Goal: Information Seeking & Learning: Check status

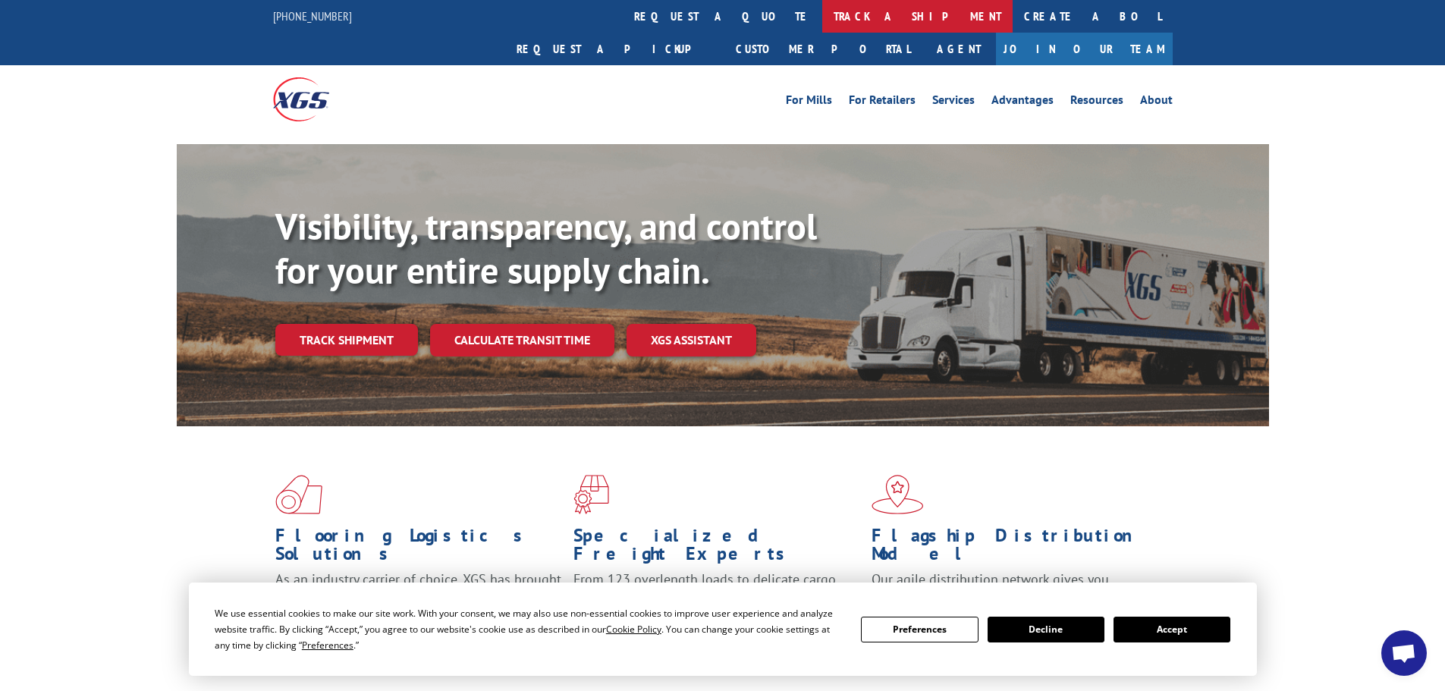
click at [822, 22] on link "track a shipment" at bounding box center [917, 16] width 190 height 33
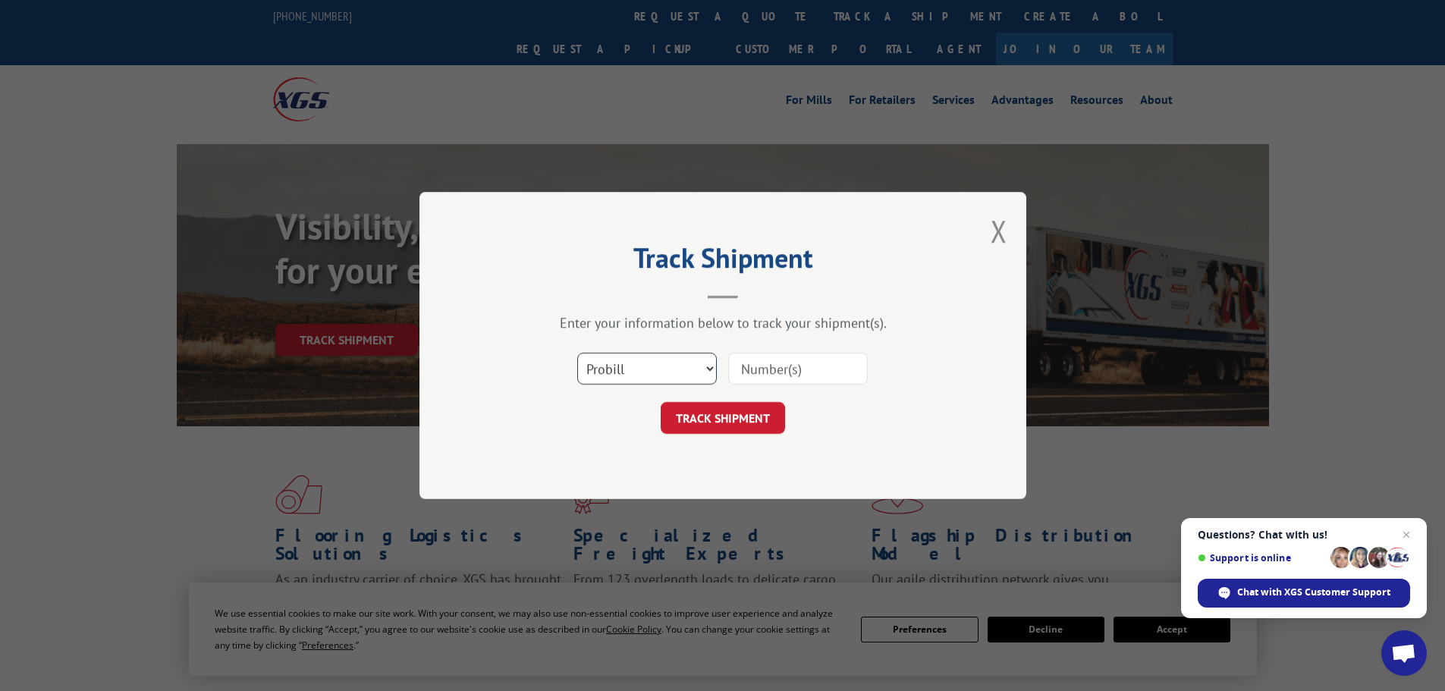
click at [645, 372] on select "Select category... Probill BOL PO" at bounding box center [647, 369] width 140 height 32
select select "bol"
click at [577, 353] on select "Select category... Probill BOL PO" at bounding box center [647, 369] width 140 height 32
click at [740, 370] on input at bounding box center [798, 369] width 140 height 32
paste input "17588624"
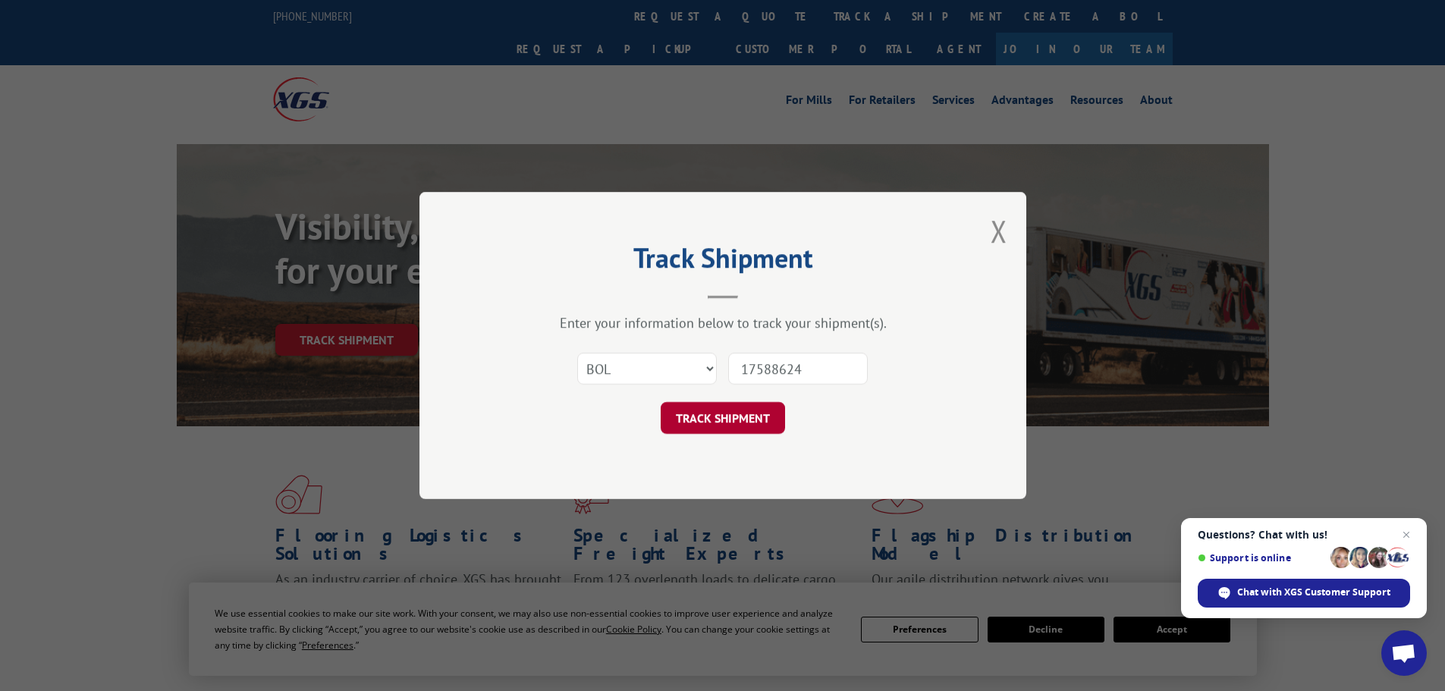
type input "17588624"
click at [711, 418] on button "TRACK SHIPMENT" at bounding box center [723, 418] width 124 height 32
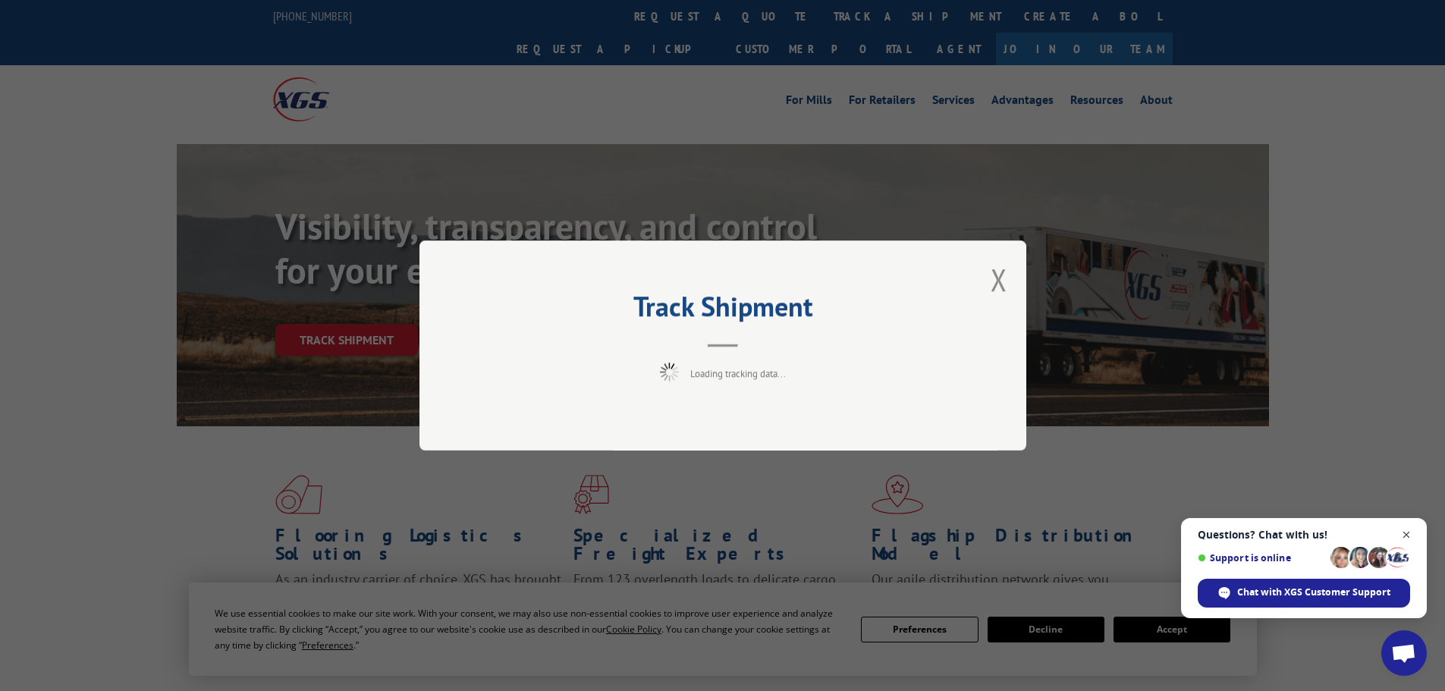
click at [1405, 534] on span "Close chat" at bounding box center [1406, 535] width 19 height 19
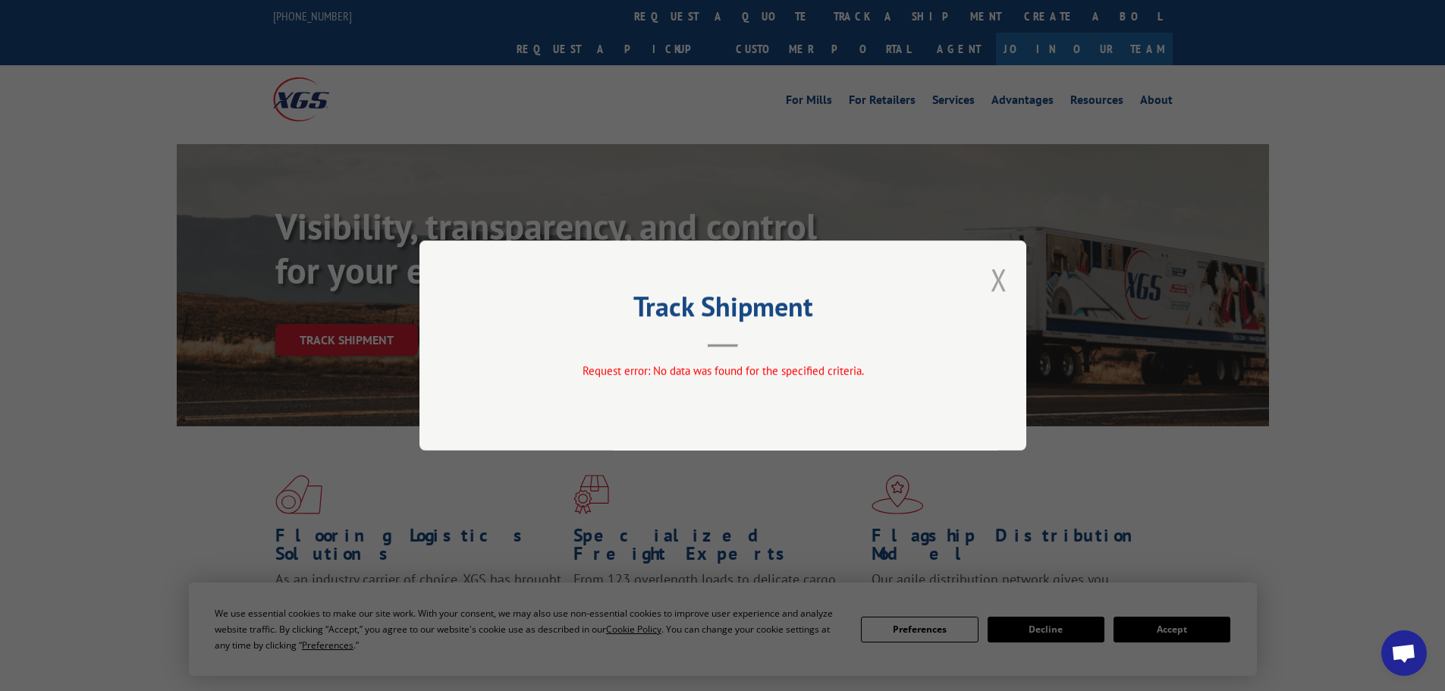
click at [995, 286] on button "Close modal" at bounding box center [999, 279] width 17 height 40
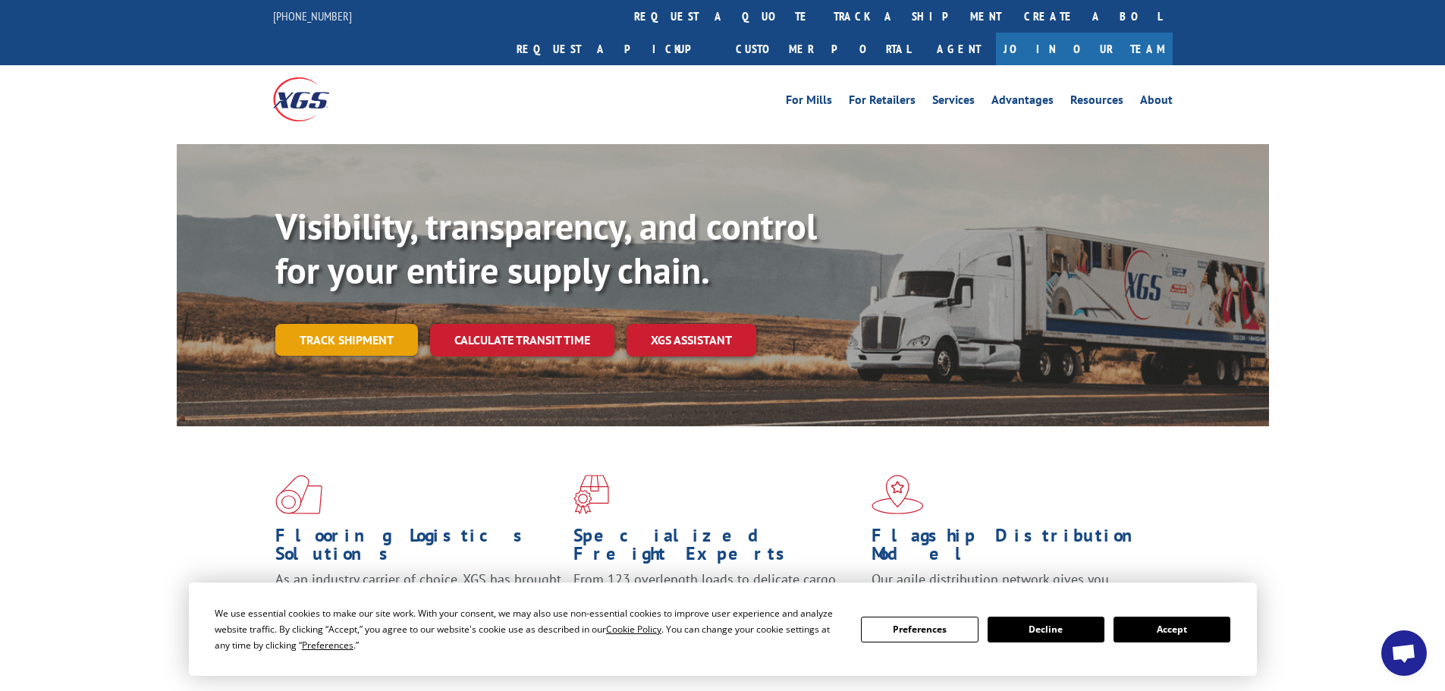
click at [337, 324] on link "Track shipment" at bounding box center [346, 340] width 143 height 32
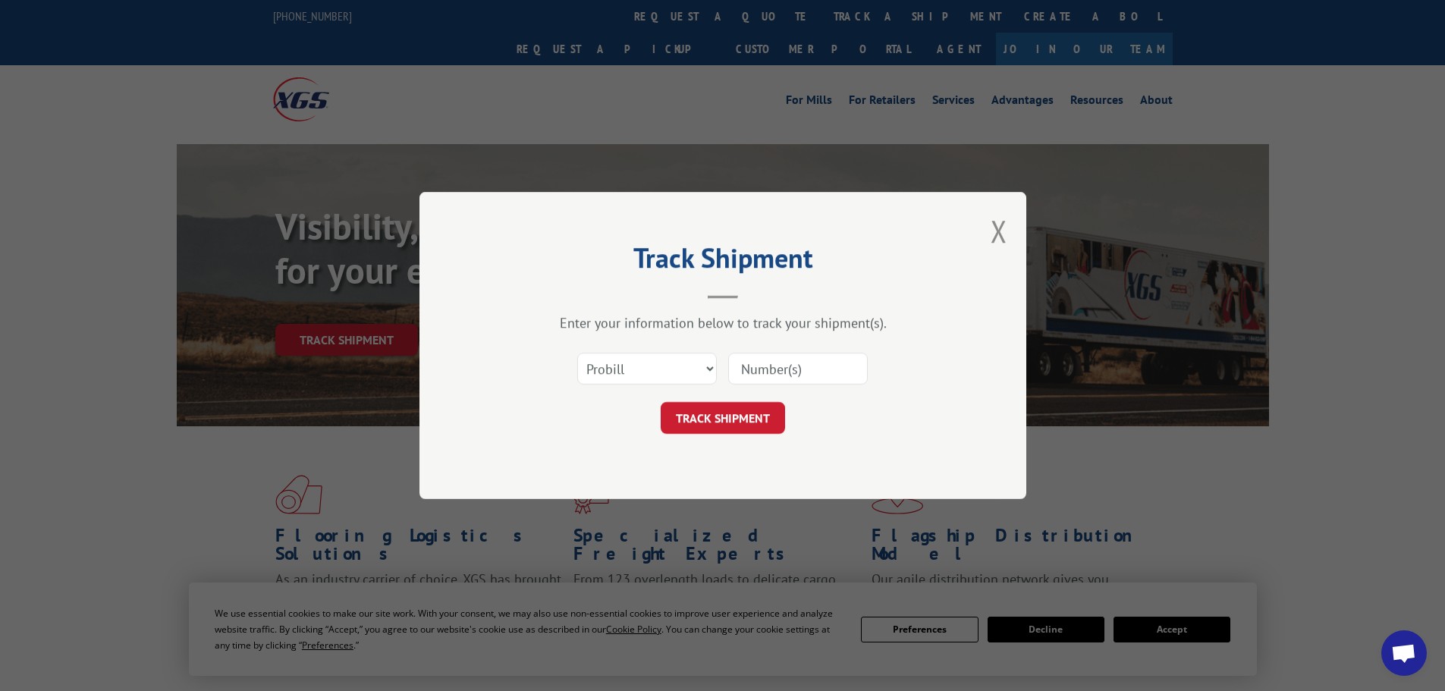
paste input "17588624"
type input "17588624"
click at [745, 423] on button "TRACK SHIPMENT" at bounding box center [723, 418] width 124 height 32
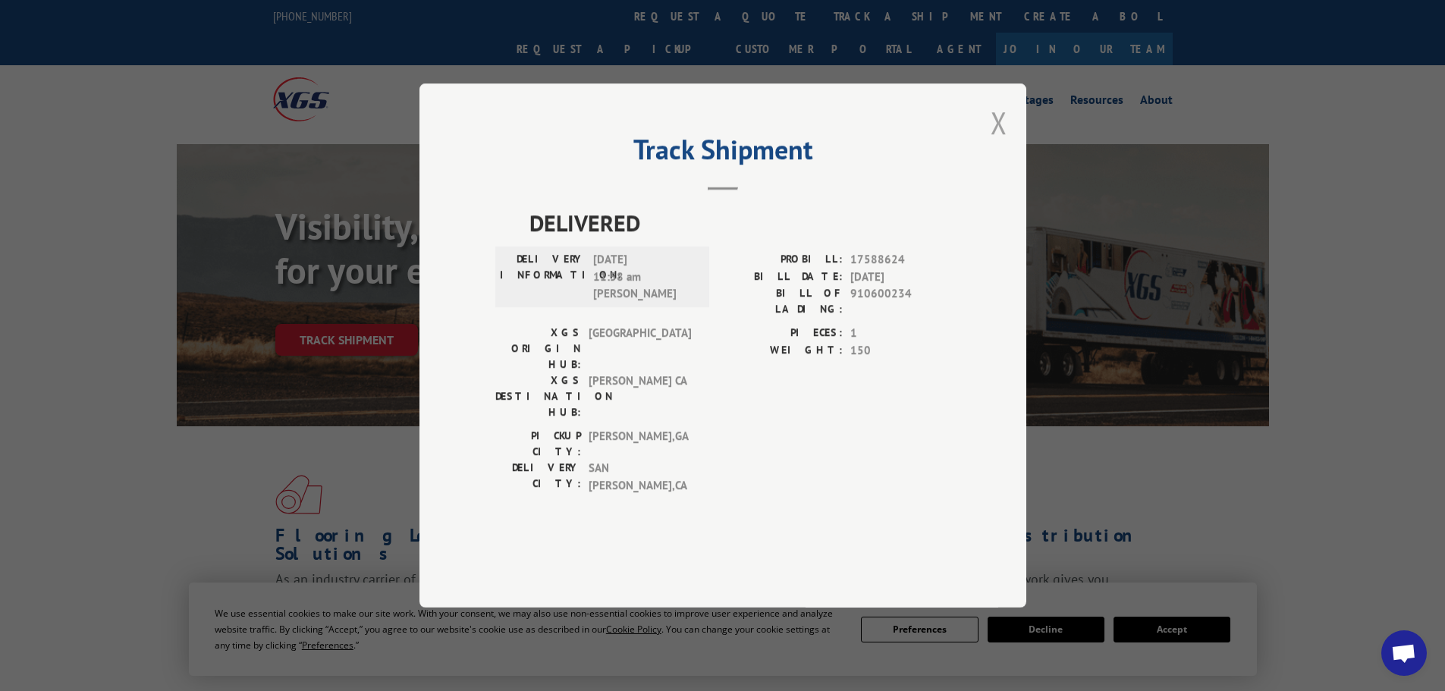
click at [1000, 143] on button "Close modal" at bounding box center [999, 122] width 17 height 40
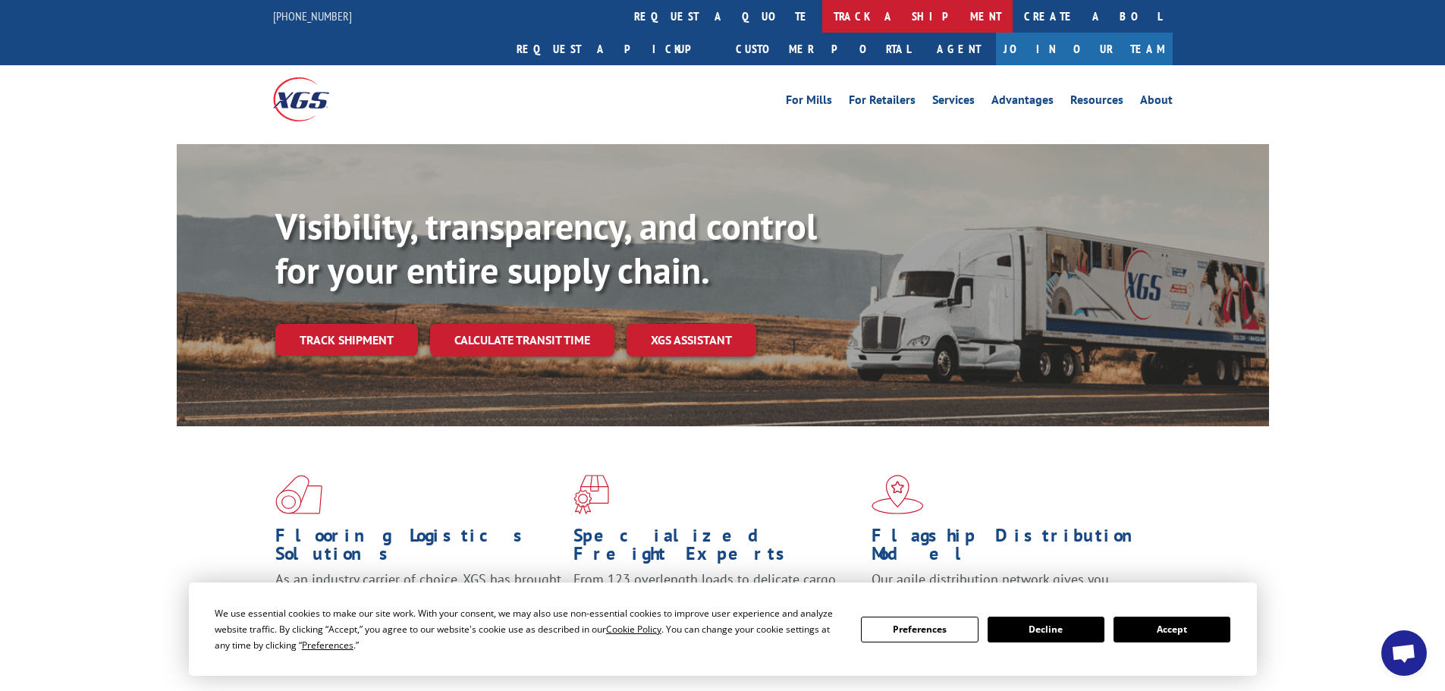
click at [822, 16] on link "track a shipment" at bounding box center [917, 16] width 190 height 33
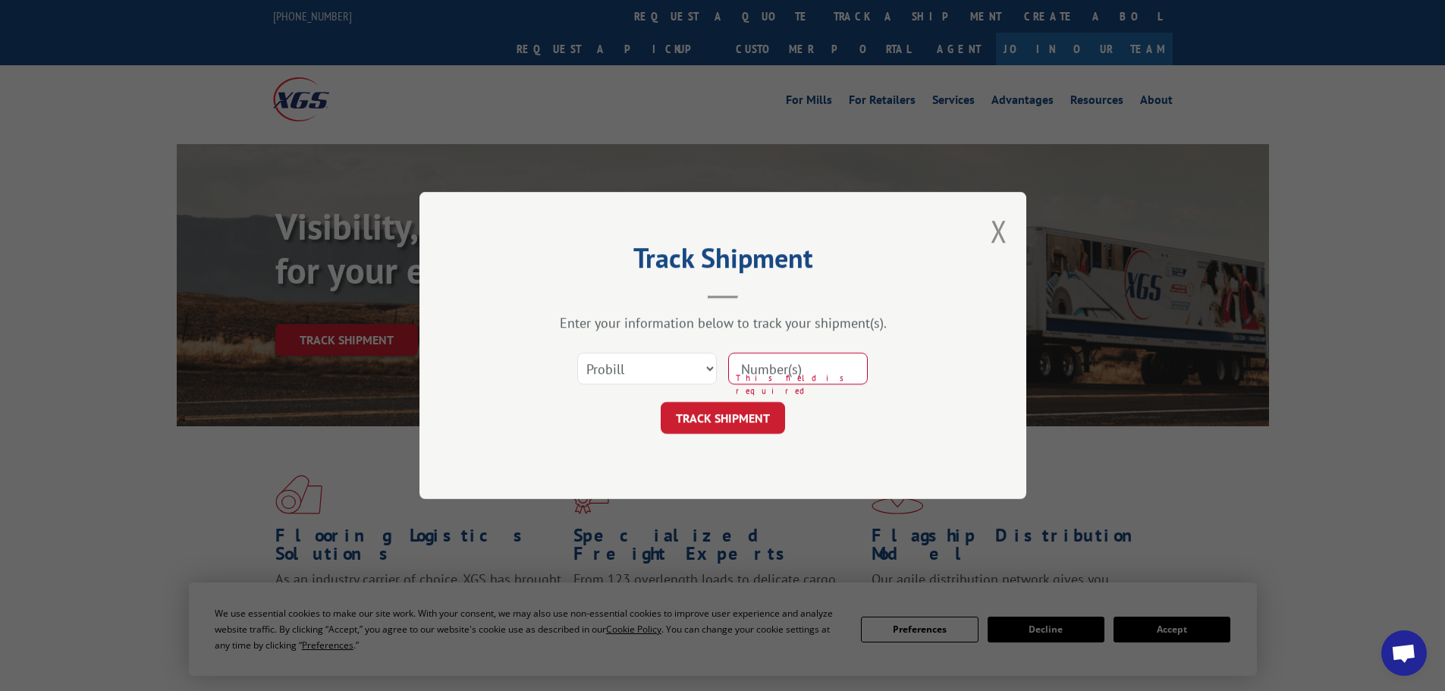
paste input "17588624"
type input "17588624"
click at [758, 422] on button "TRACK SHIPMENT" at bounding box center [723, 418] width 124 height 32
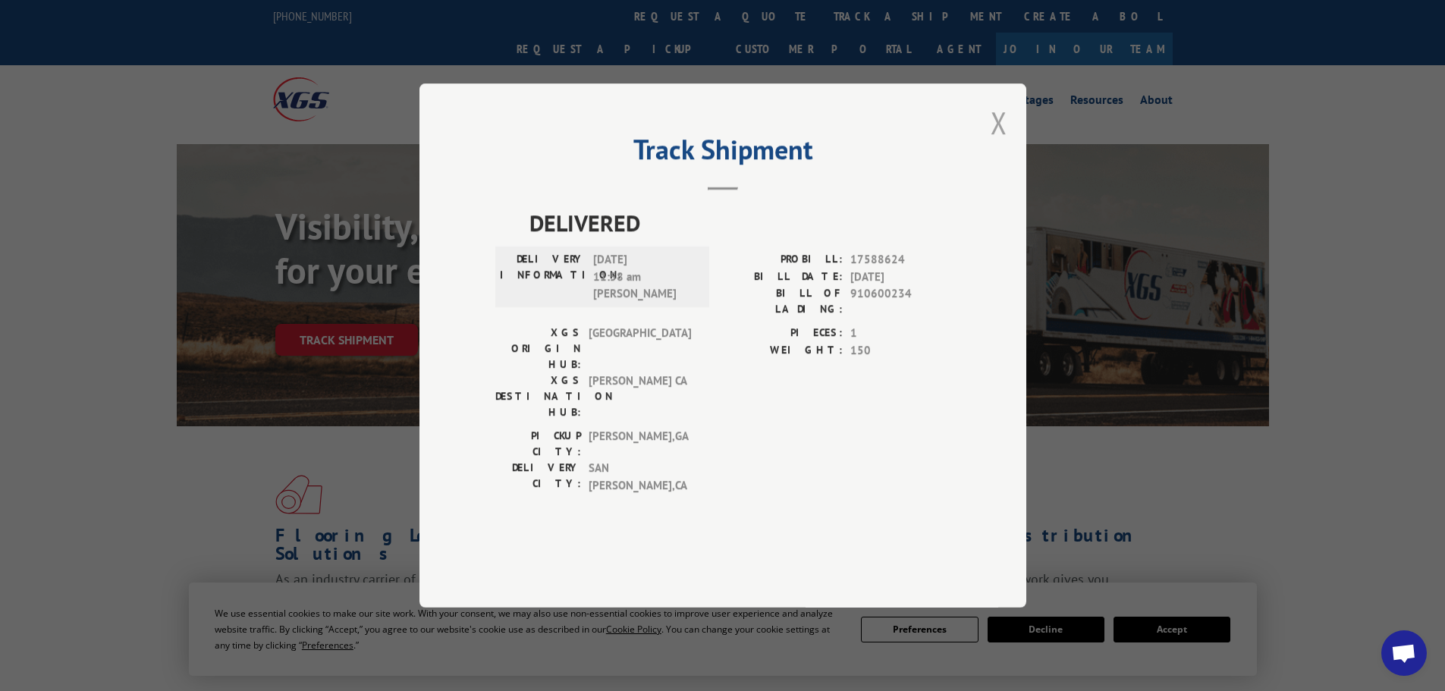
click at [1004, 143] on button "Close modal" at bounding box center [999, 122] width 17 height 40
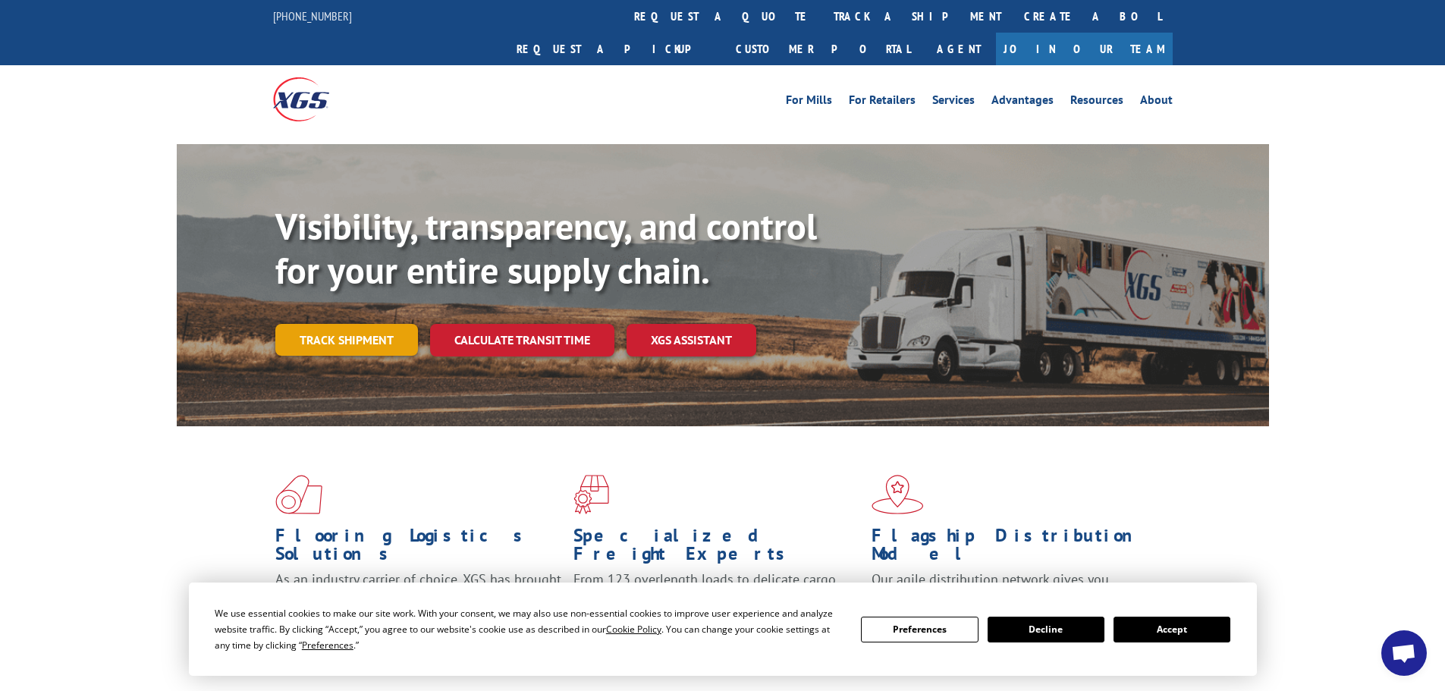
click at [387, 324] on link "Track shipment" at bounding box center [346, 340] width 143 height 32
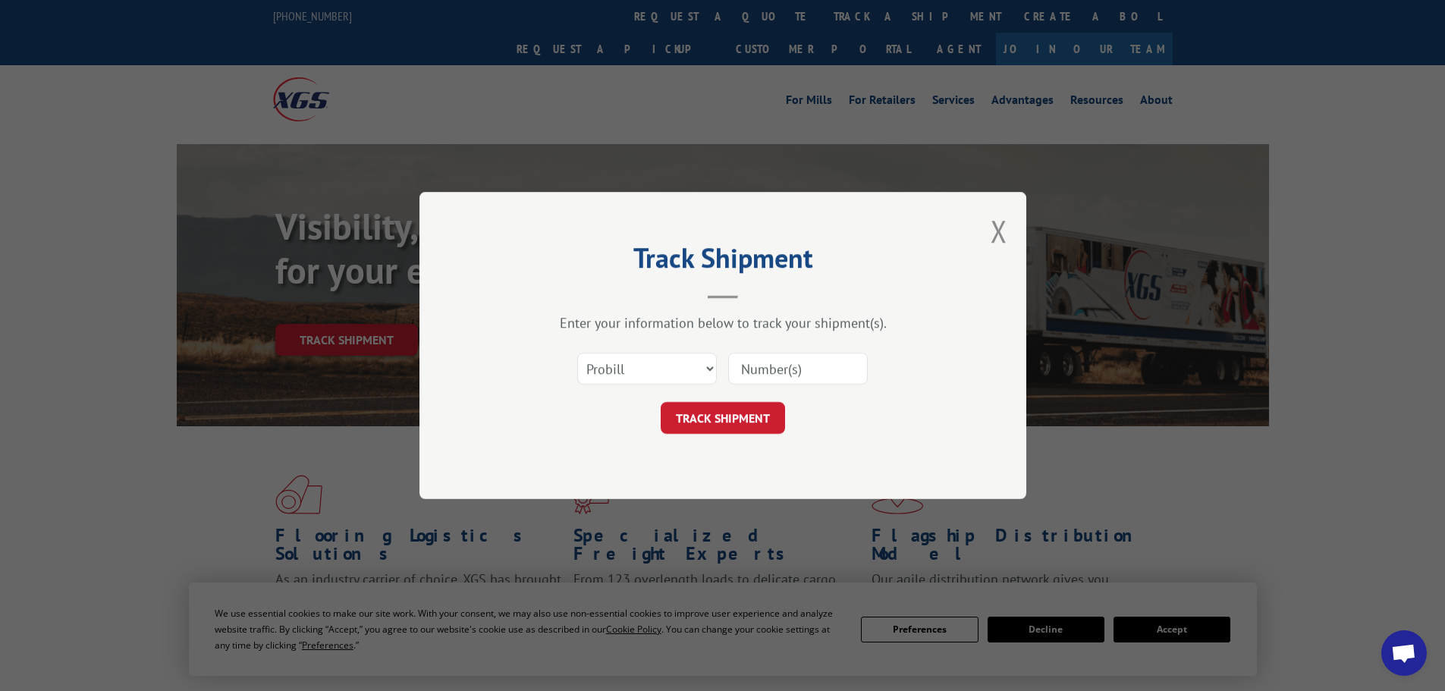
paste input "17339464"
type input "17339464"
click at [722, 423] on button "TRACK SHIPMENT" at bounding box center [723, 418] width 124 height 32
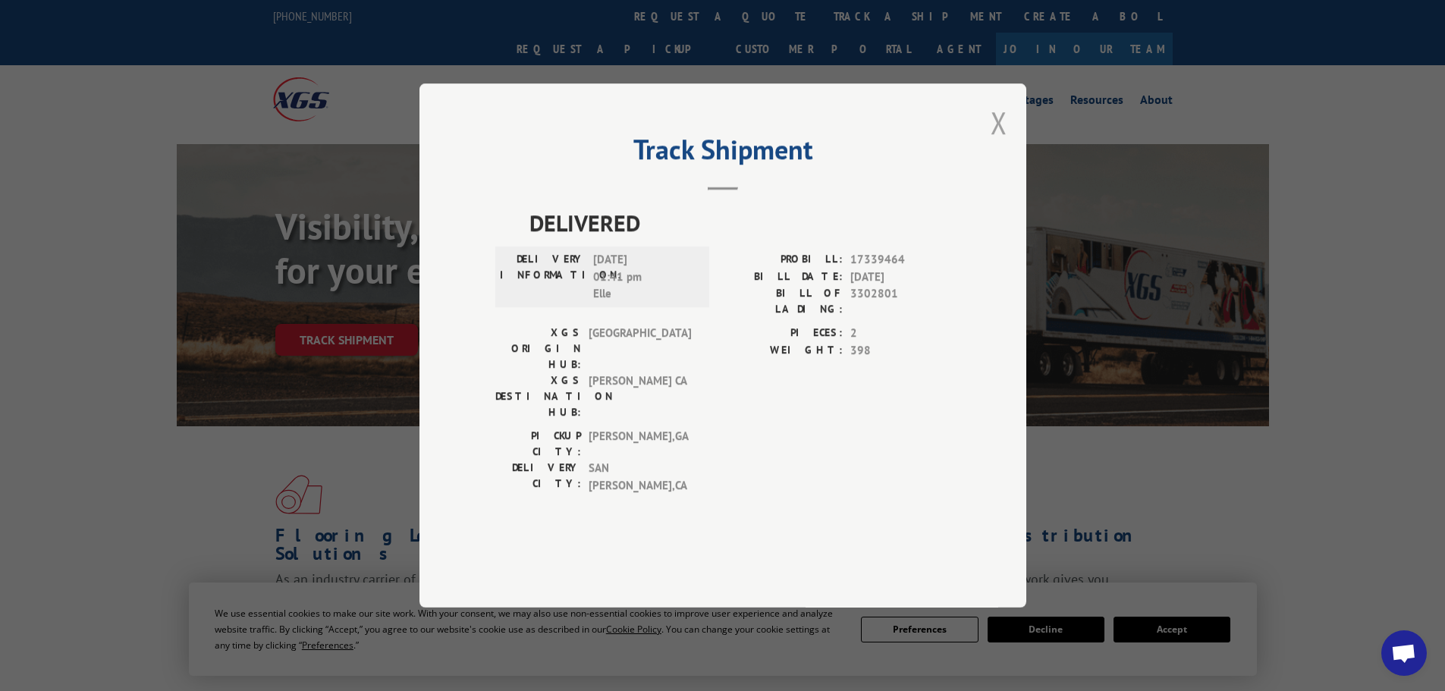
click at [1002, 143] on button "Close modal" at bounding box center [999, 122] width 17 height 40
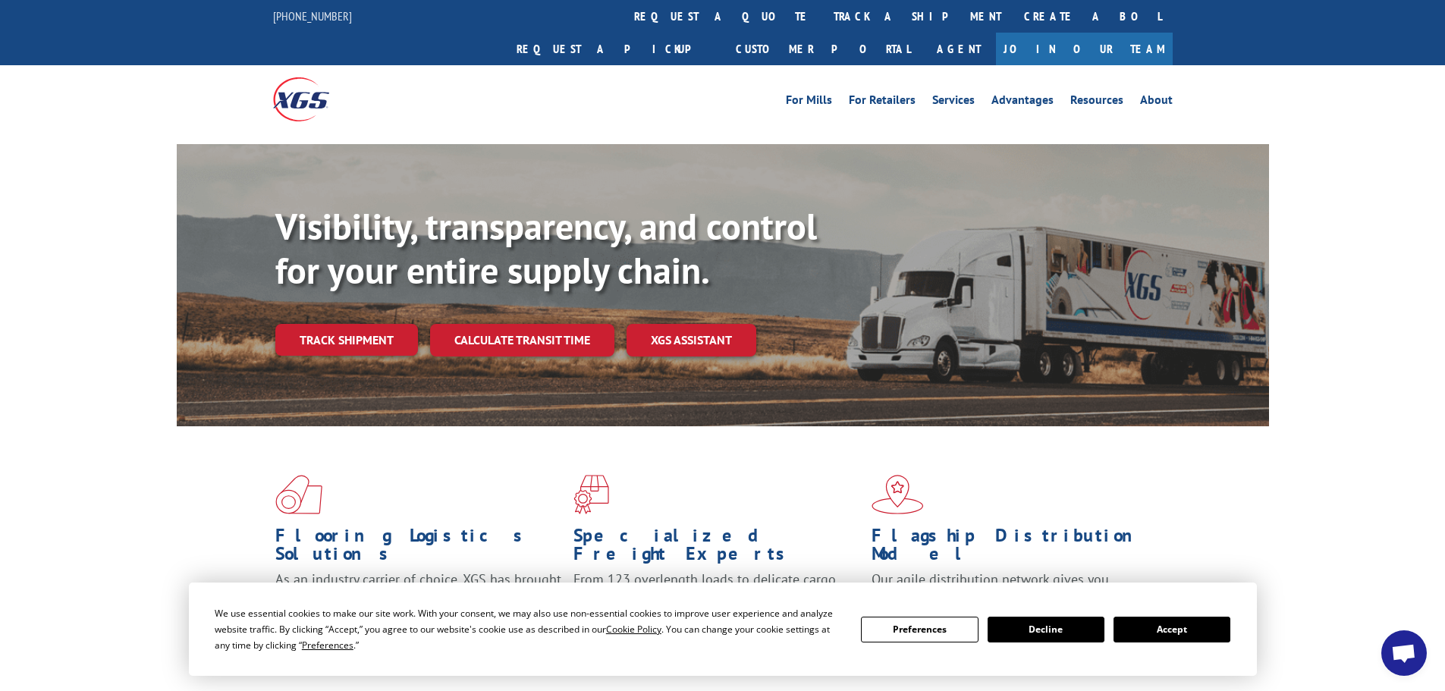
click at [1177, 617] on button "Accept" at bounding box center [1172, 630] width 117 height 26
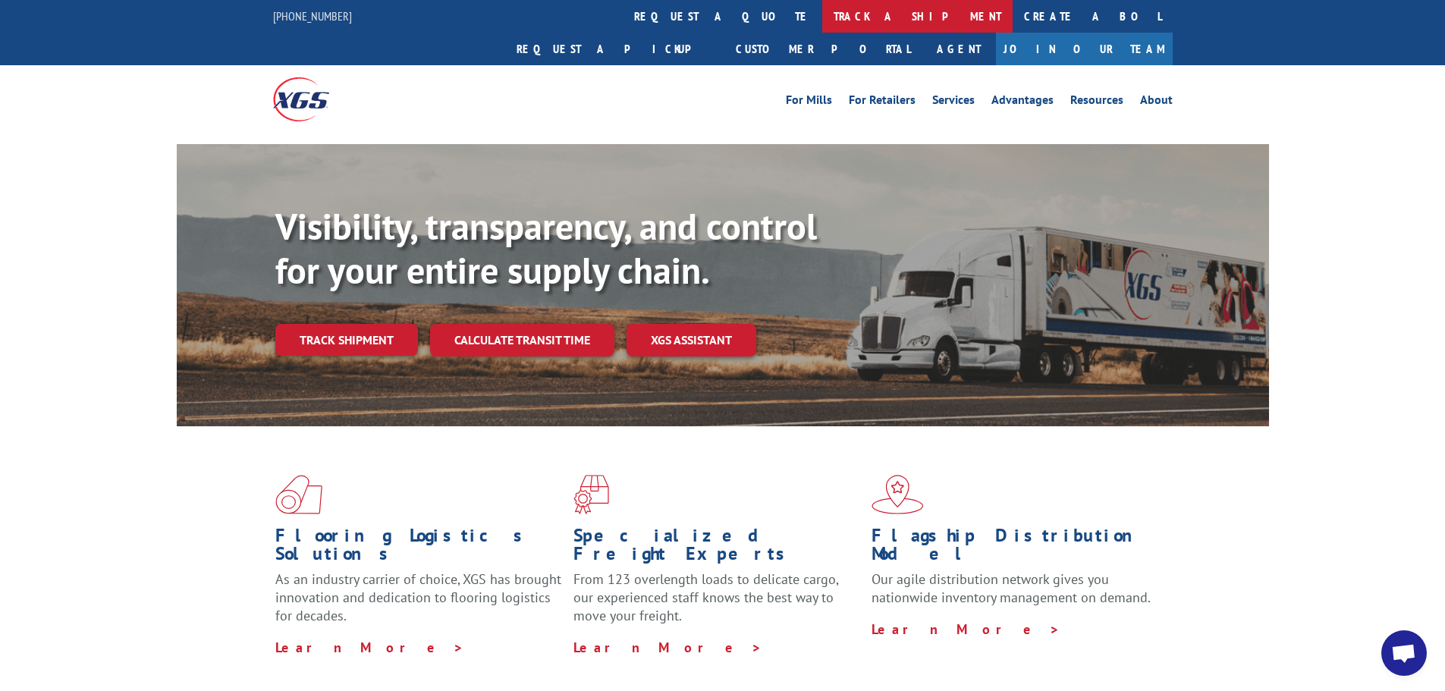
click at [822, 5] on link "track a shipment" at bounding box center [917, 16] width 190 height 33
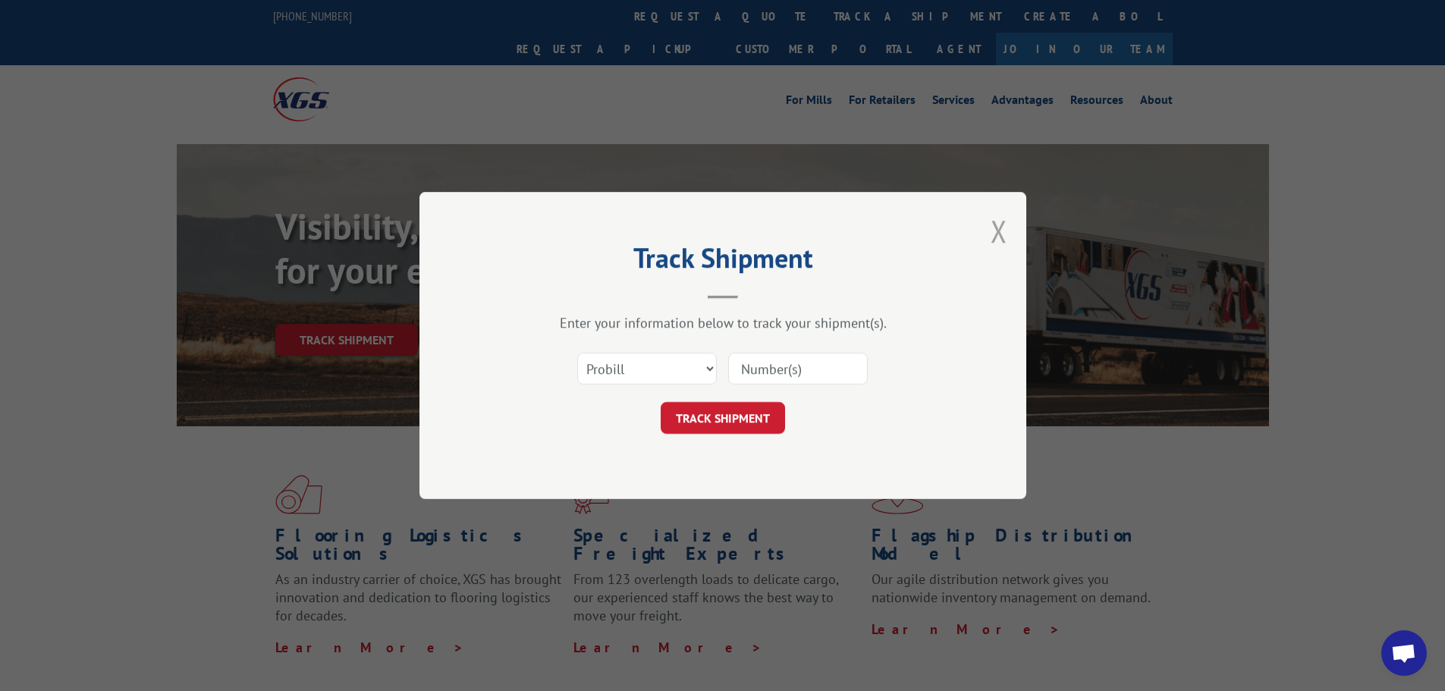
click at [1004, 235] on button "Close modal" at bounding box center [999, 231] width 17 height 40
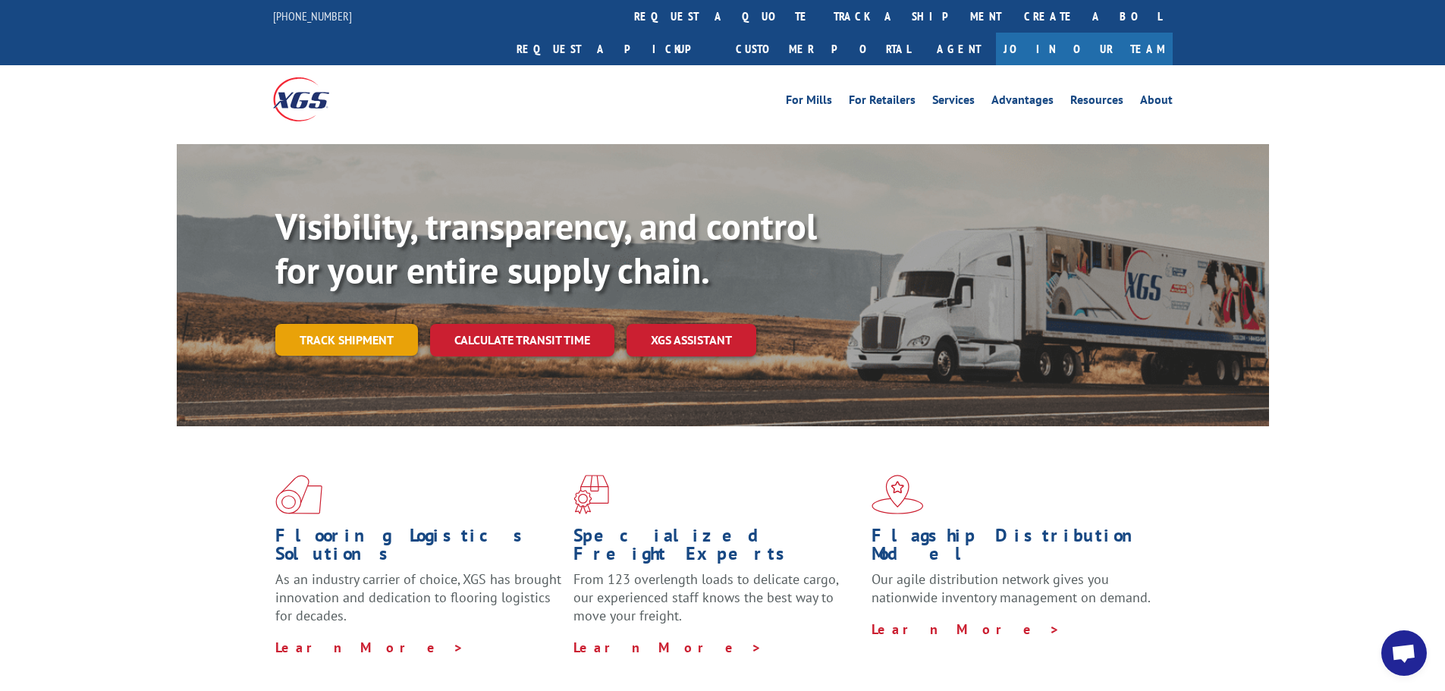
click at [350, 324] on link "Track shipment" at bounding box center [346, 340] width 143 height 32
